Goal: Task Accomplishment & Management: Use online tool/utility

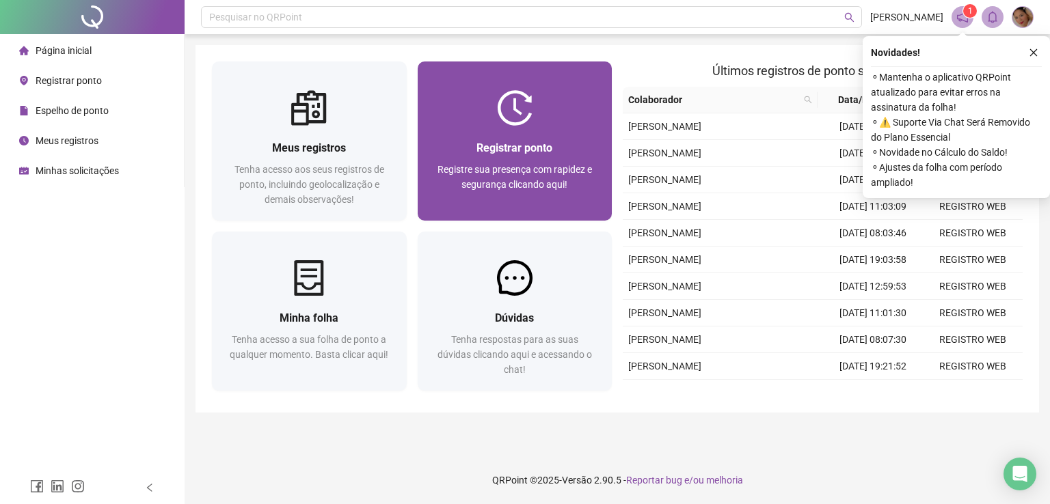
click at [522, 129] on div "Registrar ponto Registre sua presença com rapidez e segurança clicando aqui!" at bounding box center [515, 173] width 195 height 95
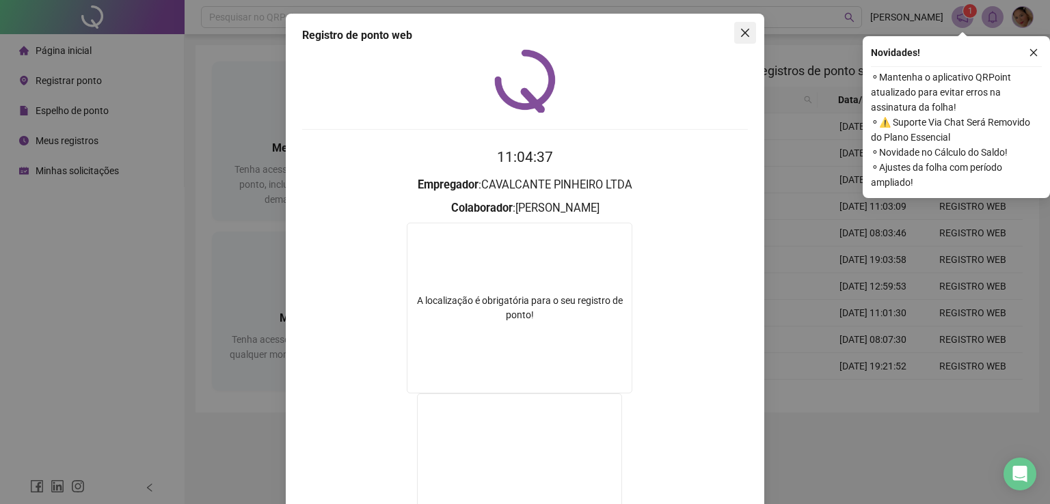
click at [741, 30] on icon "close" at bounding box center [745, 33] width 8 height 8
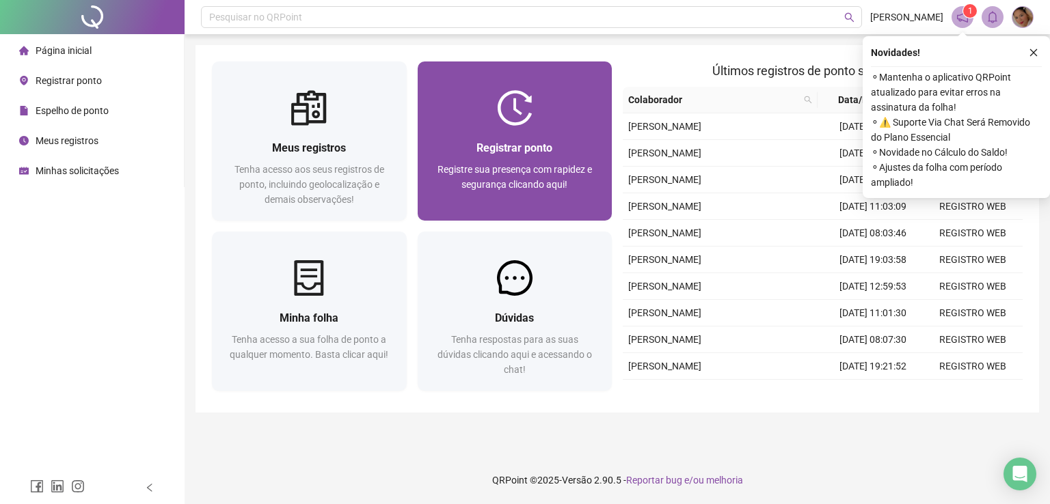
click at [495, 154] on span "Registrar ponto" at bounding box center [514, 147] width 76 height 13
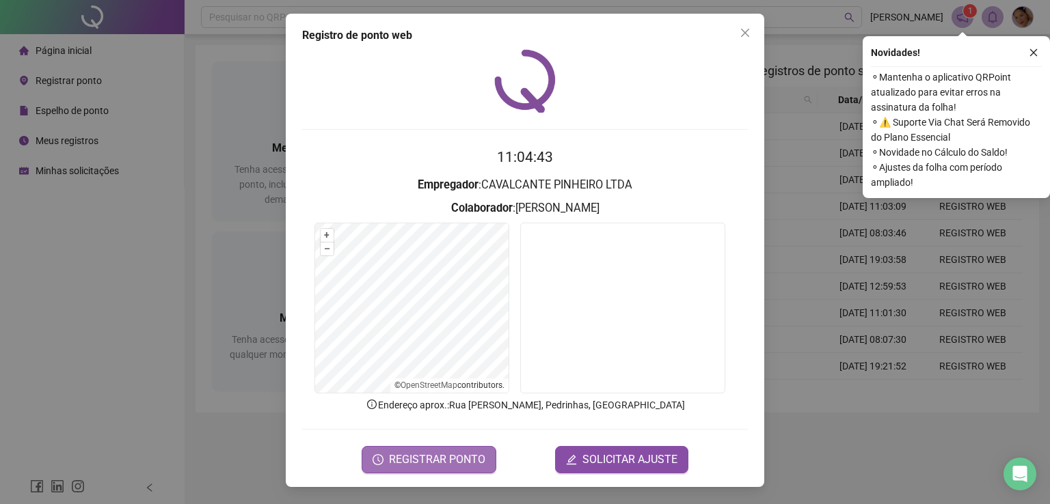
click at [433, 455] on span "REGISTRAR PONTO" at bounding box center [437, 460] width 96 height 16
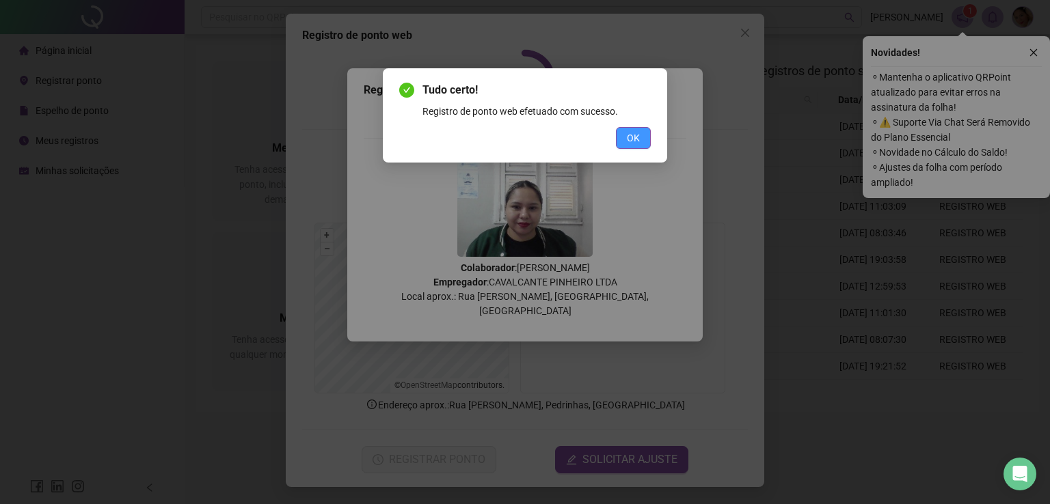
click at [634, 129] on button "OK" at bounding box center [633, 138] width 35 height 22
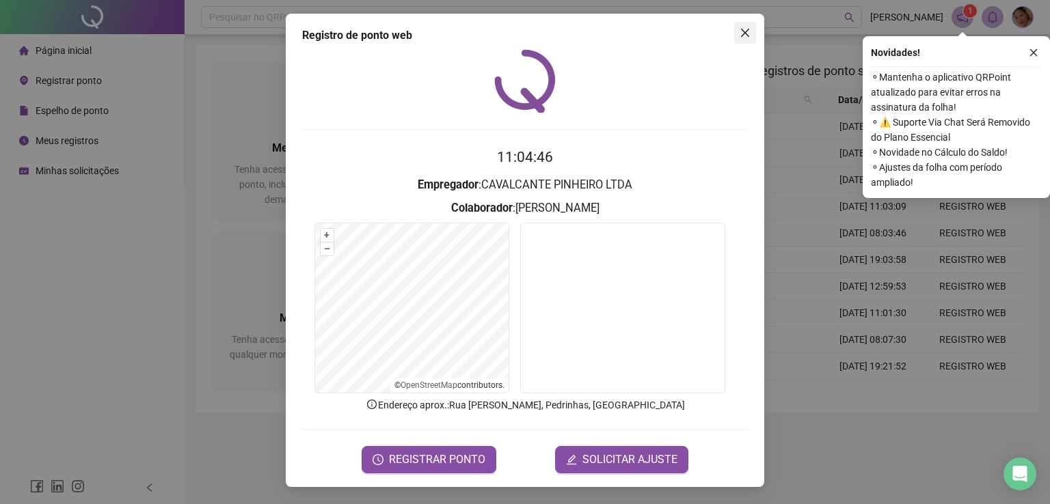
click at [752, 28] on span "Close" at bounding box center [745, 32] width 22 height 11
